Goal: Task Accomplishment & Management: Manage account settings

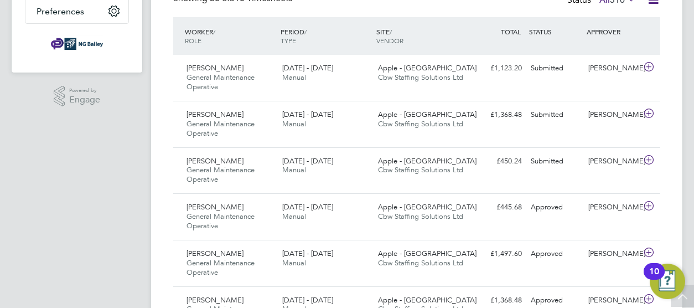
scroll to position [277, 0]
click at [204, 158] on span "Tom Heenan" at bounding box center [215, 161] width 57 height 9
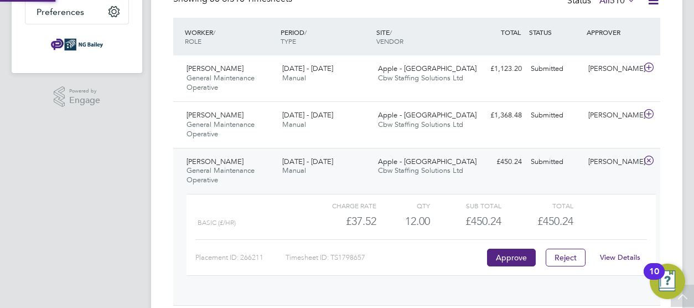
scroll to position [19, 108]
click at [618, 257] on link "View Details" at bounding box center [620, 256] width 40 height 9
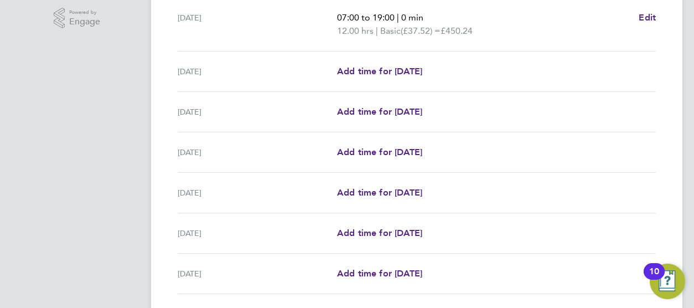
scroll to position [437, 0]
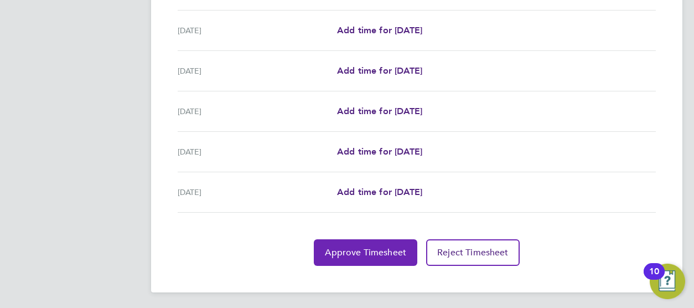
click at [386, 247] on span "Approve Timesheet" at bounding box center [365, 252] width 81 height 11
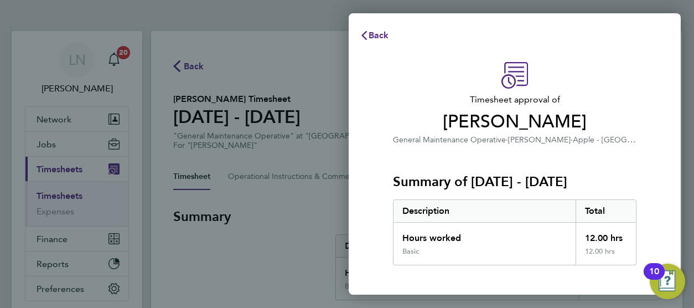
scroll to position [145, 0]
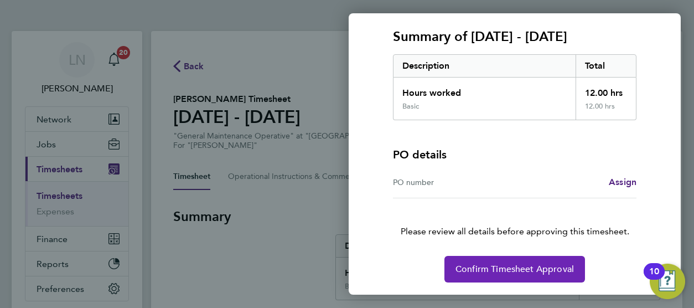
click at [519, 275] on button "Confirm Timesheet Approval" at bounding box center [515, 269] width 141 height 27
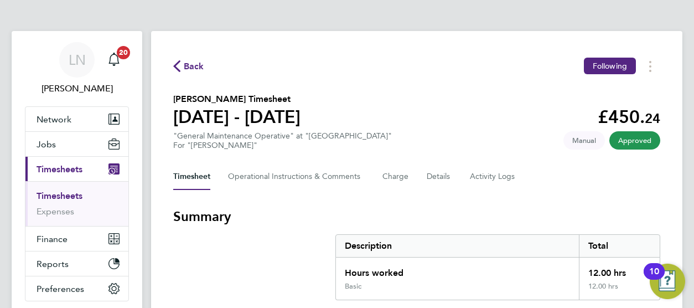
click at [183, 70] on span "Back" at bounding box center [188, 65] width 31 height 11
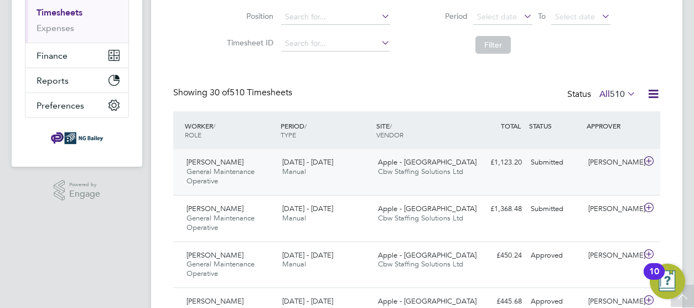
click at [214, 173] on span "General Maintenance Operative" at bounding box center [221, 176] width 68 height 19
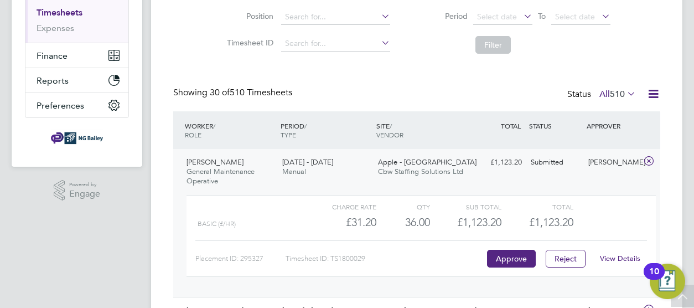
click at [608, 260] on link "View Details" at bounding box center [620, 258] width 40 height 9
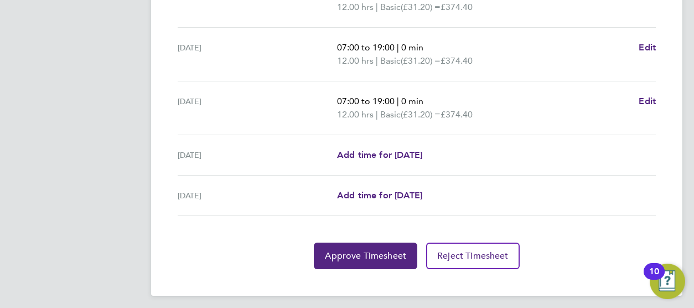
scroll to position [463, 0]
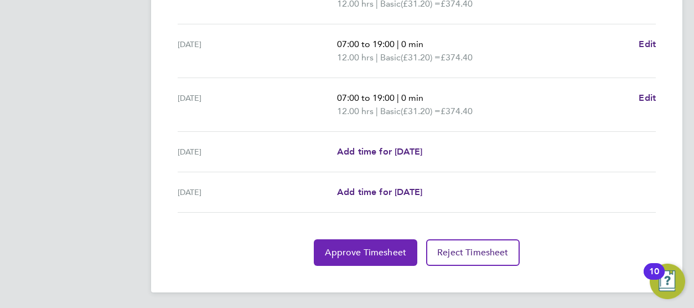
click at [381, 247] on span "Approve Timesheet" at bounding box center [365, 252] width 81 height 11
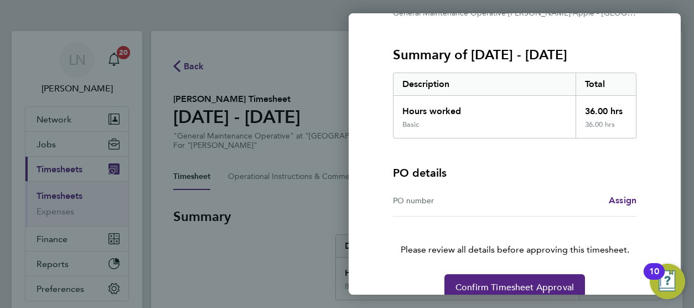
scroll to position [128, 0]
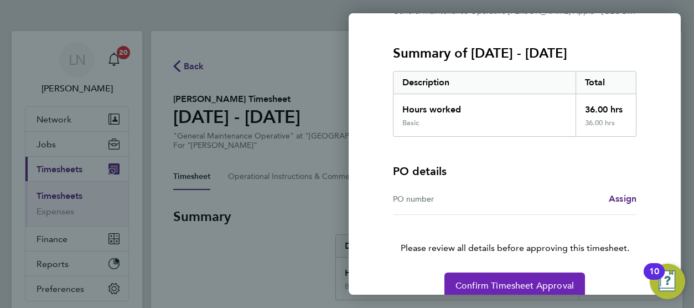
click at [522, 284] on span "Confirm Timesheet Approval" at bounding box center [515, 285] width 118 height 11
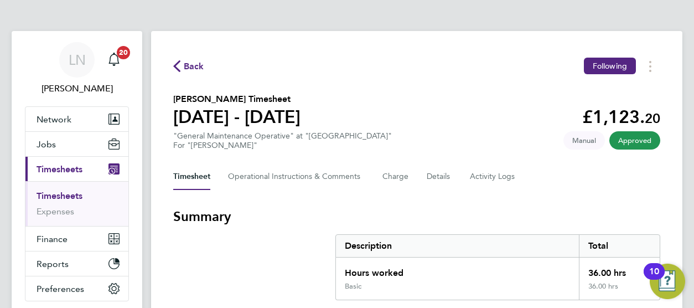
click at [182, 68] on span "Back" at bounding box center [188, 65] width 31 height 11
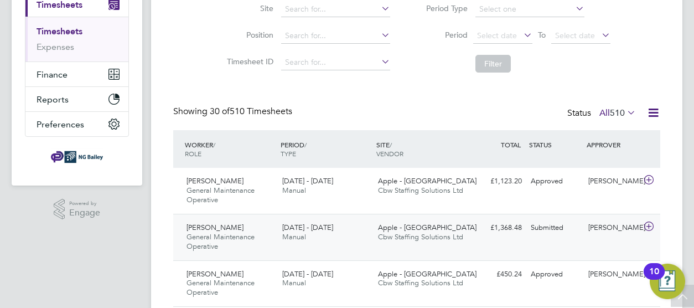
click at [228, 238] on span "General Maintenance Operative" at bounding box center [221, 241] width 68 height 19
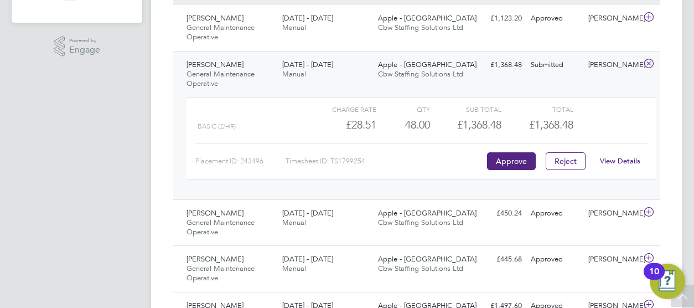
click at [610, 161] on link "View Details" at bounding box center [620, 160] width 40 height 9
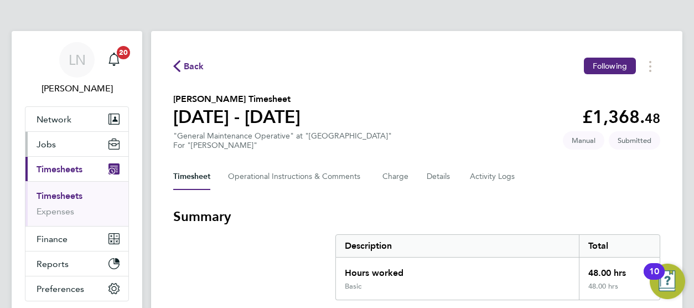
click at [45, 143] on span "Jobs" at bounding box center [46, 144] width 19 height 11
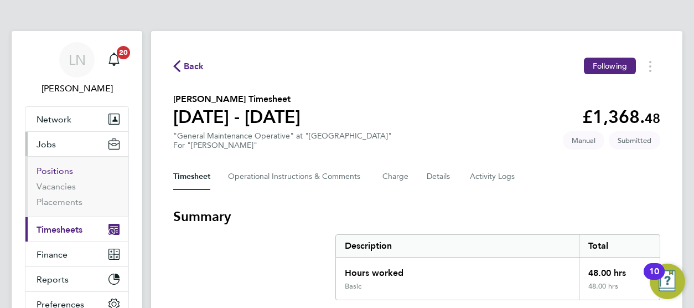
click at [62, 169] on link "Positions" at bounding box center [55, 171] width 37 height 11
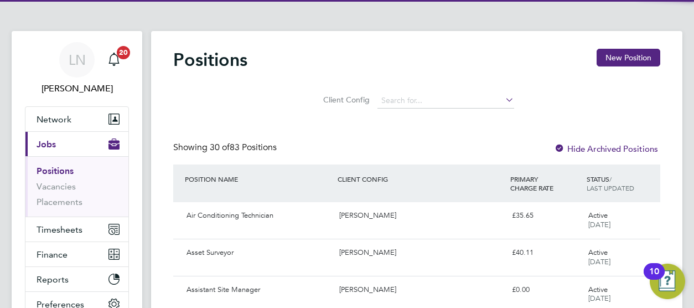
click at [61, 179] on li "Positions" at bounding box center [78, 174] width 83 height 16
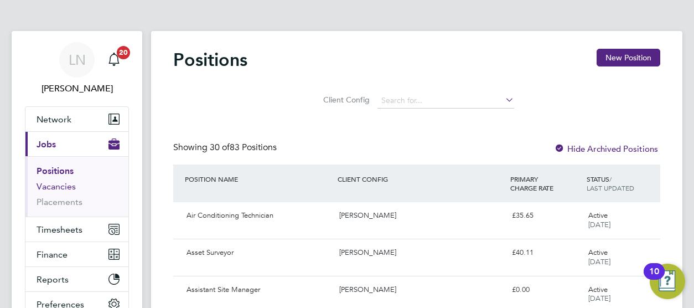
click at [62, 184] on link "Vacancies" at bounding box center [56, 186] width 39 height 11
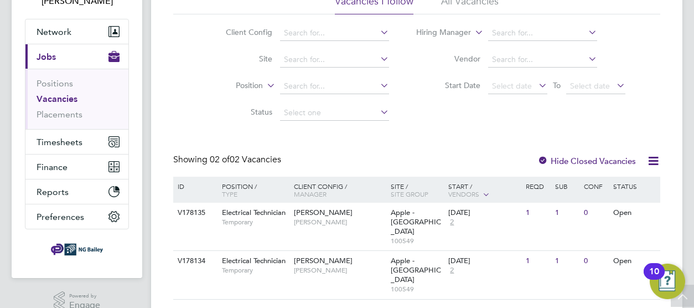
scroll to position [104, 0]
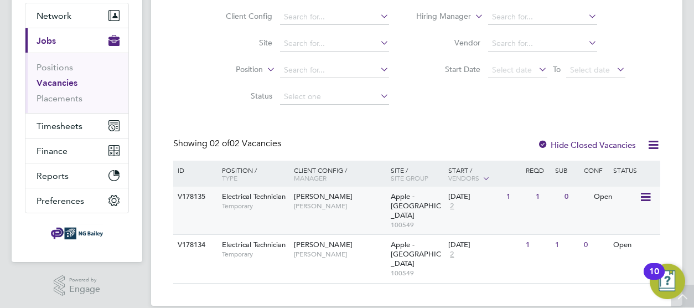
click at [649, 198] on icon at bounding box center [645, 196] width 11 height 13
click at [617, 254] on li "Update Status" at bounding box center [618, 254] width 64 height 16
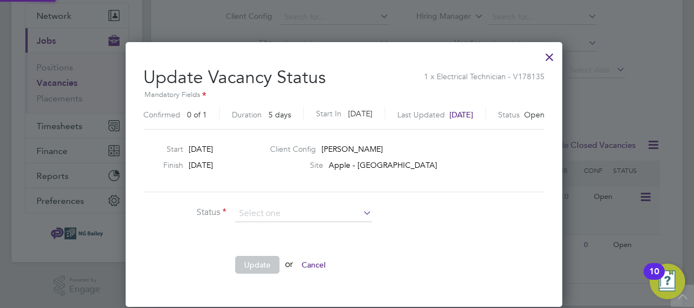
scroll to position [263, 443]
click at [555, 60] on div at bounding box center [550, 54] width 20 height 20
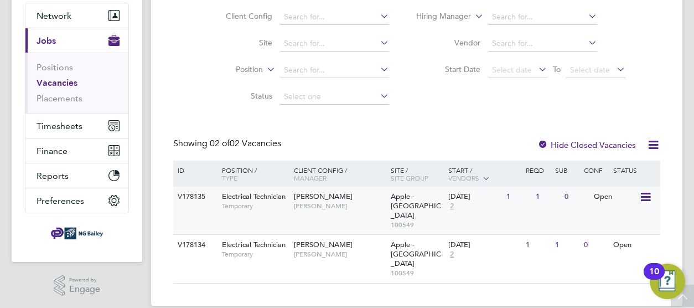
click at [250, 194] on span "Electrical Technician" at bounding box center [254, 196] width 64 height 9
click at [257, 240] on span "Electrical Technician" at bounding box center [254, 244] width 64 height 9
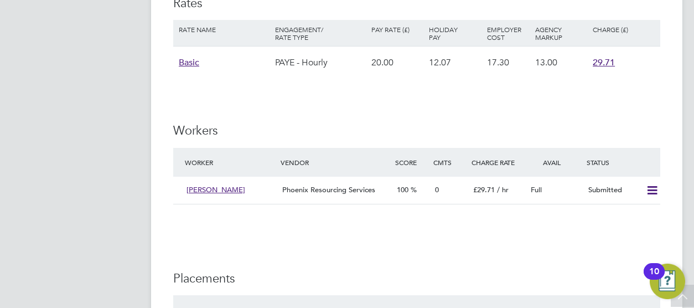
scroll to position [1551, 0]
click at [653, 192] on icon at bounding box center [653, 189] width 14 height 9
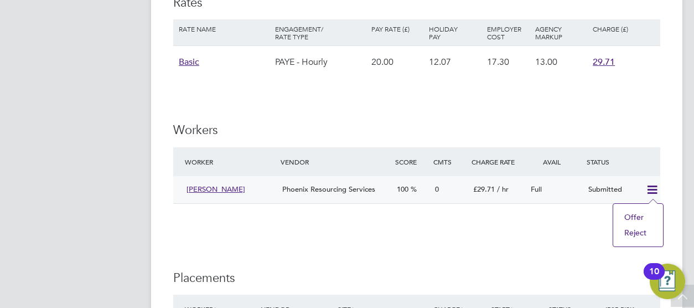
click at [639, 211] on li "Offer" at bounding box center [638, 217] width 39 height 16
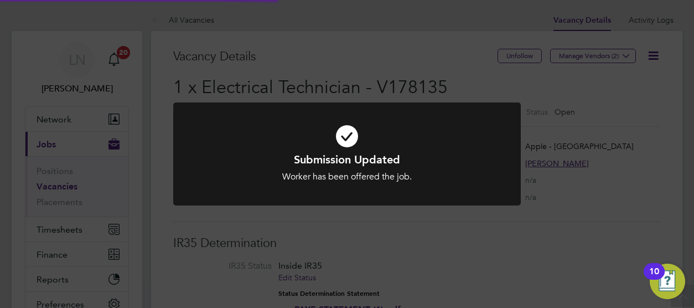
scroll to position [32, 96]
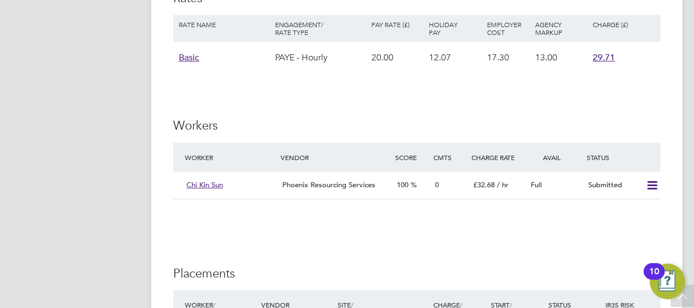
scroll to position [1556, 0]
click at [652, 187] on icon at bounding box center [653, 185] width 14 height 9
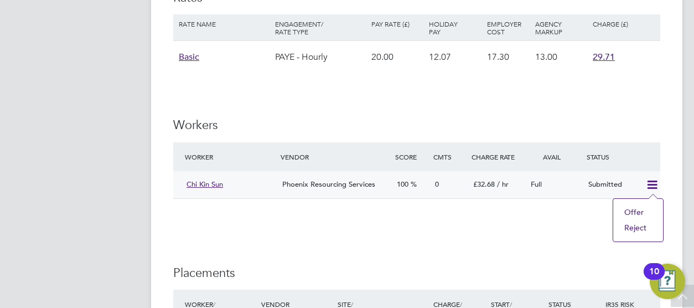
click at [631, 207] on li "Offer" at bounding box center [638, 212] width 39 height 16
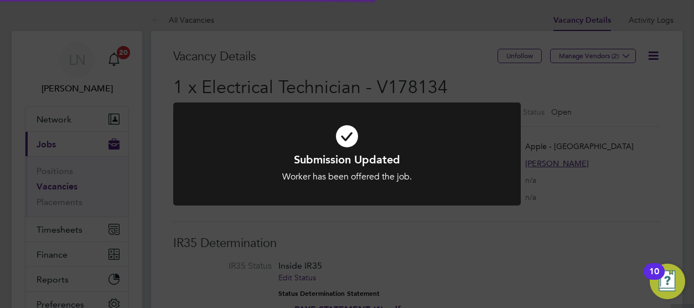
scroll to position [32, 96]
